Goal: Transaction & Acquisition: Subscribe to service/newsletter

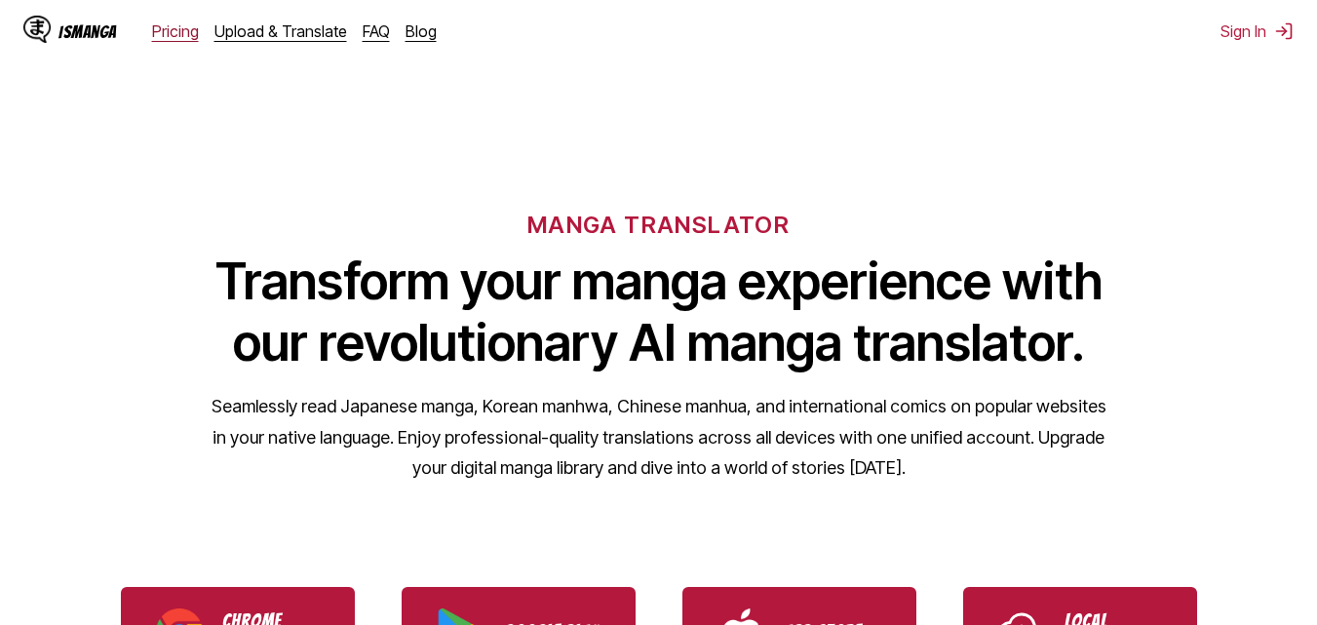
click at [174, 28] on link "Pricing" at bounding box center [175, 31] width 47 height 20
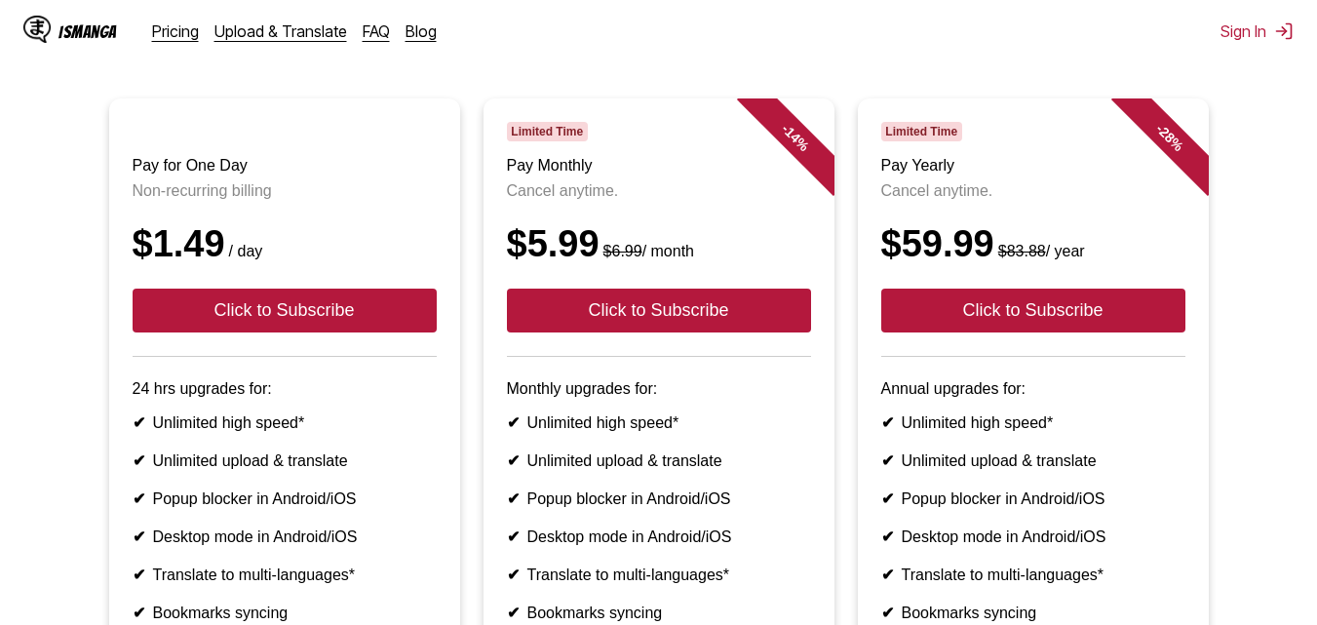
scroll to position [195, 0]
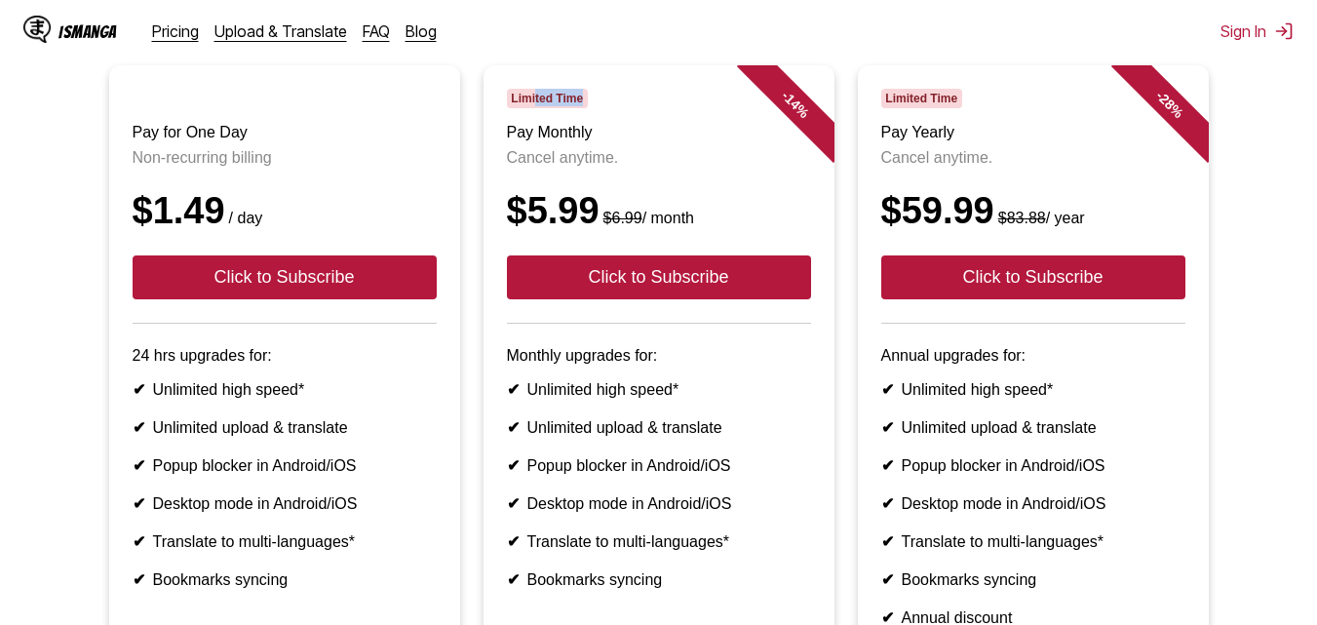
drag, startPoint x: 535, startPoint y: 113, endPoint x: 645, endPoint y: 113, distance: 110.2
click at [648, 108] on div "Limited Time" at bounding box center [659, 99] width 304 height 20
click at [604, 226] on s "$6.99" at bounding box center [623, 218] width 39 height 17
drag, startPoint x: 528, startPoint y: 231, endPoint x: 596, endPoint y: 237, distance: 67.5
click at [596, 232] on div "$5.99 $6.99 / month" at bounding box center [659, 211] width 304 height 42
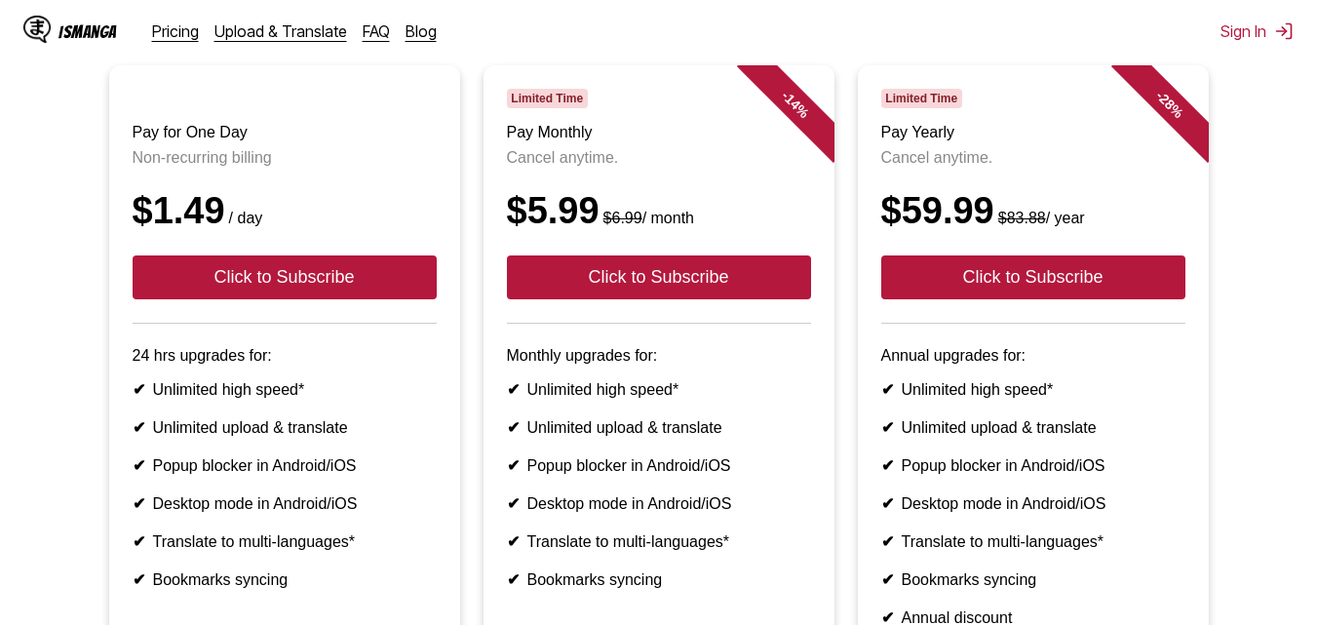
click at [1004, 225] on div "$59.99 $83.88 / year" at bounding box center [1033, 211] width 304 height 42
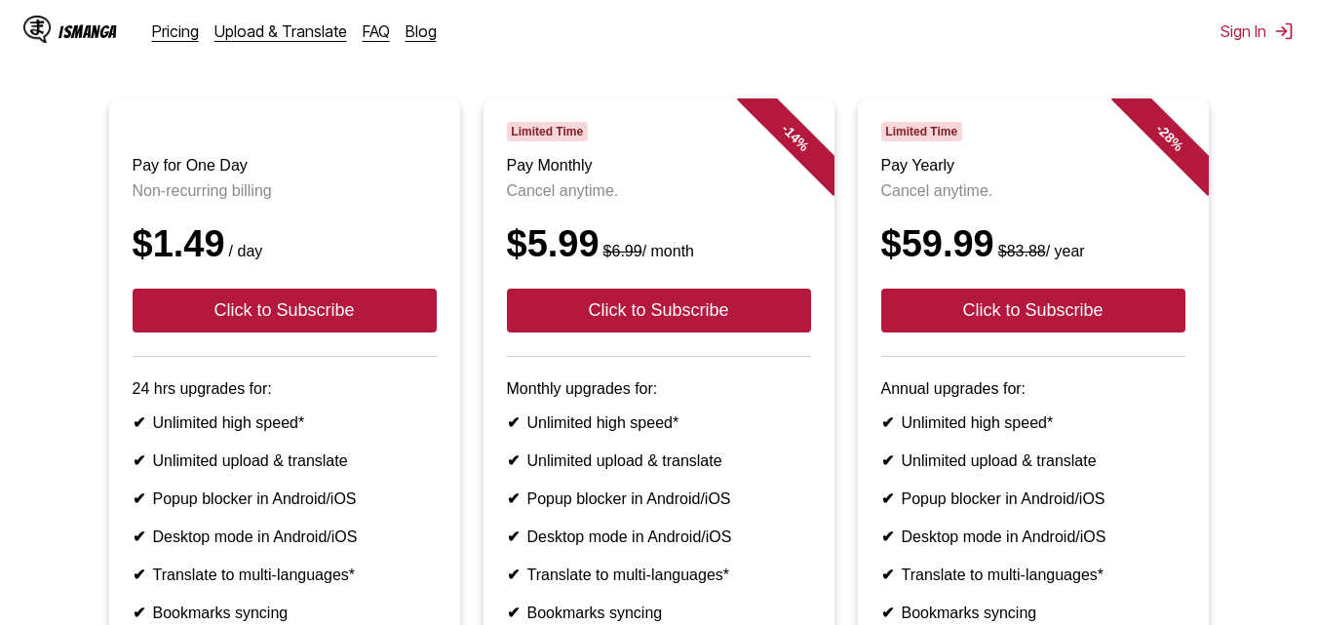
scroll to position [0, 0]
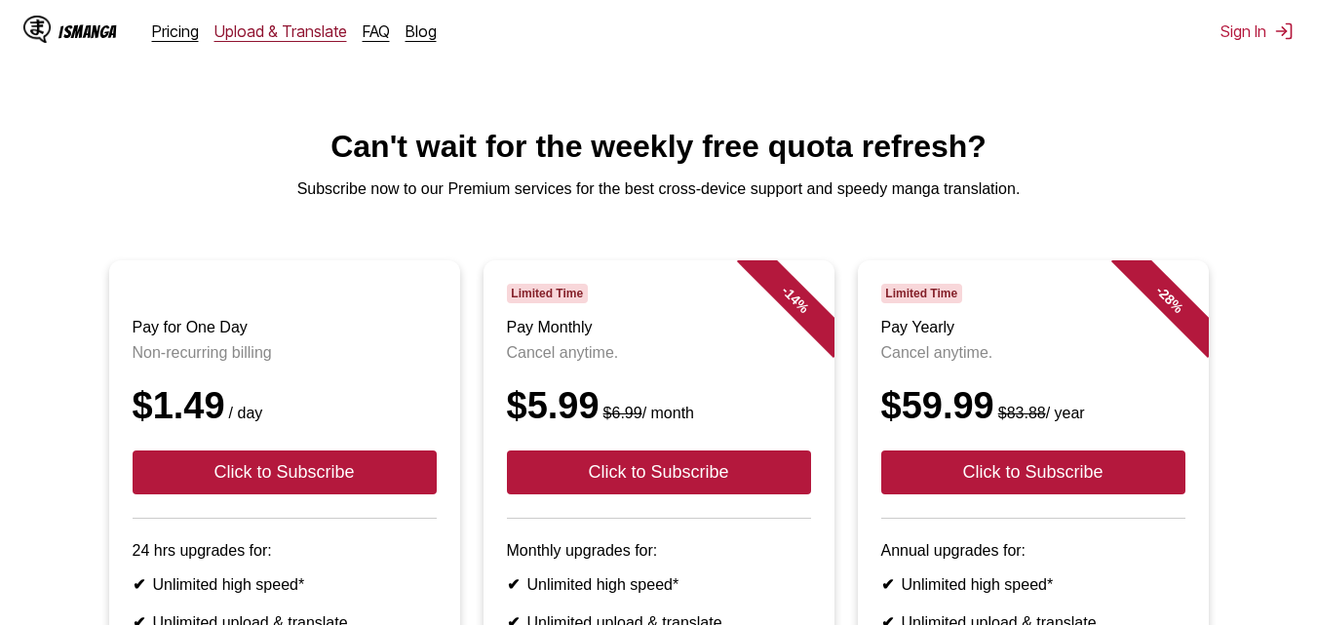
click at [247, 26] on link "Upload & Translate" at bounding box center [281, 31] width 133 height 20
